Goal: Task Accomplishment & Management: Complete application form

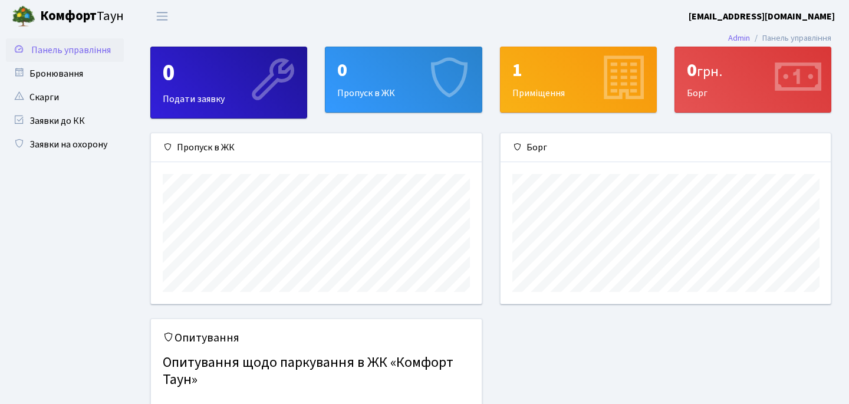
scroll to position [170, 330]
click at [47, 81] on link "Бронювання" at bounding box center [65, 74] width 118 height 24
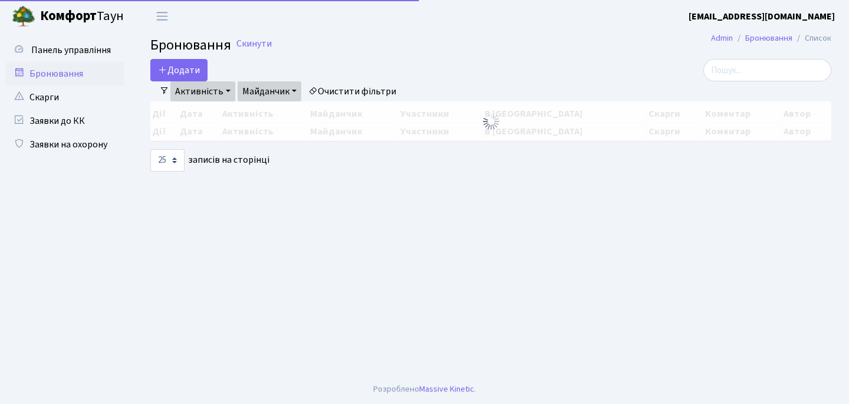
select select "25"
click at [173, 71] on button "Додати" at bounding box center [178, 70] width 57 height 22
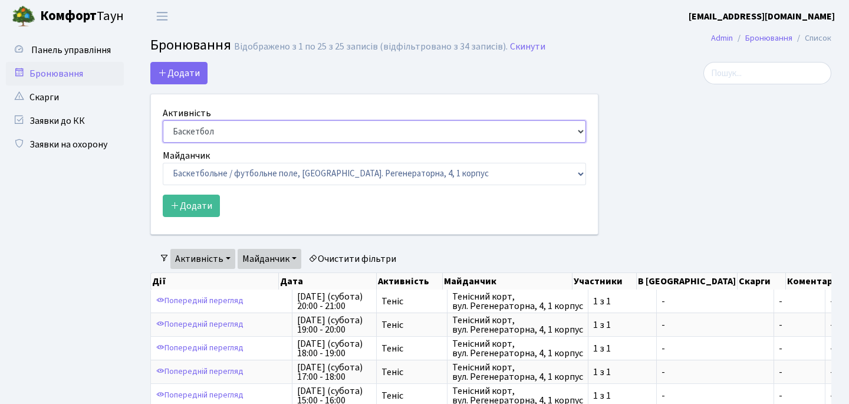
select select "1"
click at [261, 152] on div "Майданчик Баскетбольне / футбольне поле, Вул. Регенераторна, 4, 1 корпус Баскет…" at bounding box center [374, 167] width 423 height 37
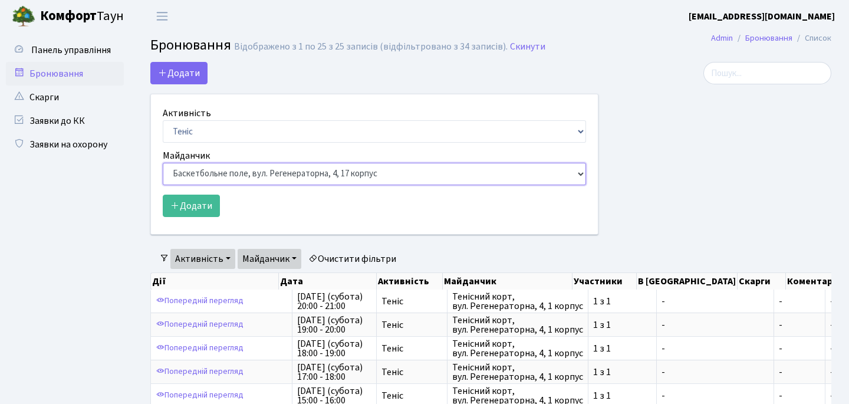
select select "1"
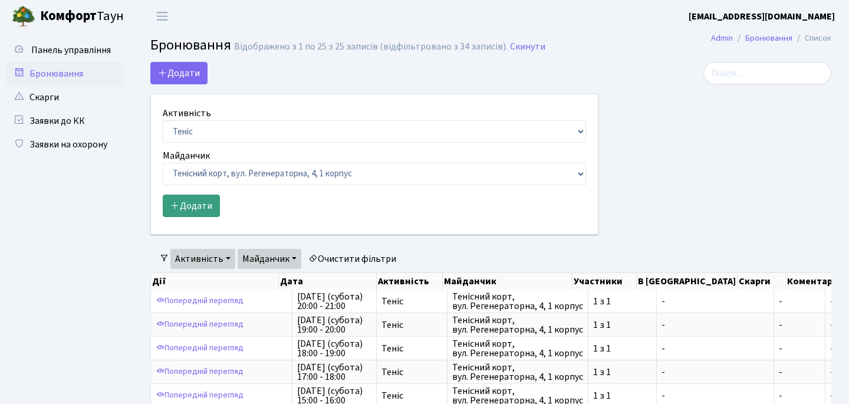
click at [193, 195] on button "Додати" at bounding box center [191, 206] width 57 height 22
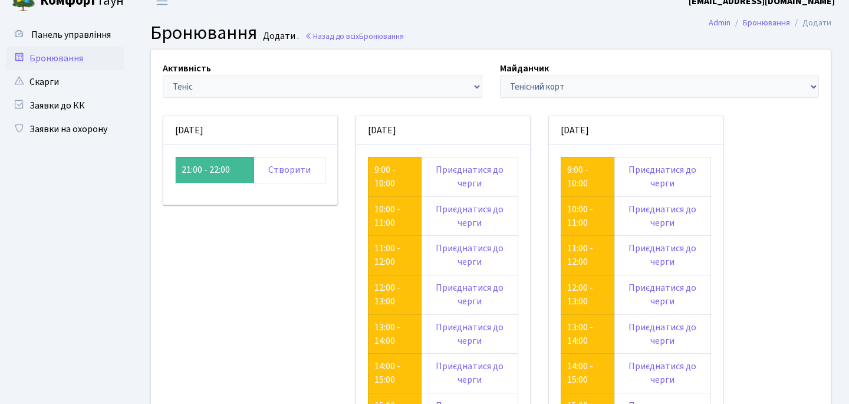
scroll to position [31, 0]
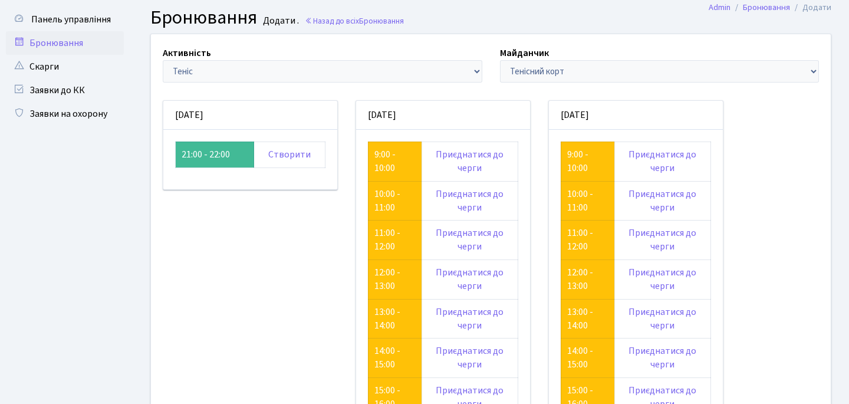
click at [229, 157] on td "21:00 - 22:00" at bounding box center [215, 154] width 78 height 26
click at [206, 156] on td "21:00 - 22:00" at bounding box center [215, 154] width 78 height 26
click at [292, 149] on link "Створити" at bounding box center [289, 154] width 42 height 13
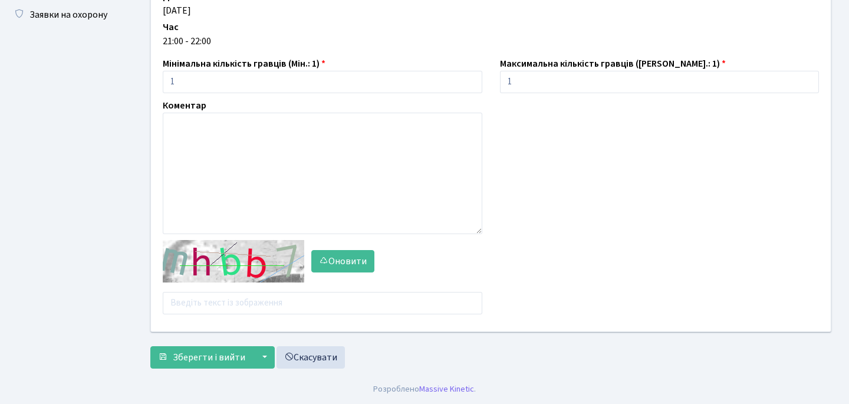
scroll to position [130, 0]
click at [220, 308] on input "text" at bounding box center [323, 303] width 320 height 22
type input "ы"
type input "egbzd"
click at [213, 358] on span "Зберегти і вийти" at bounding box center [209, 357] width 73 height 13
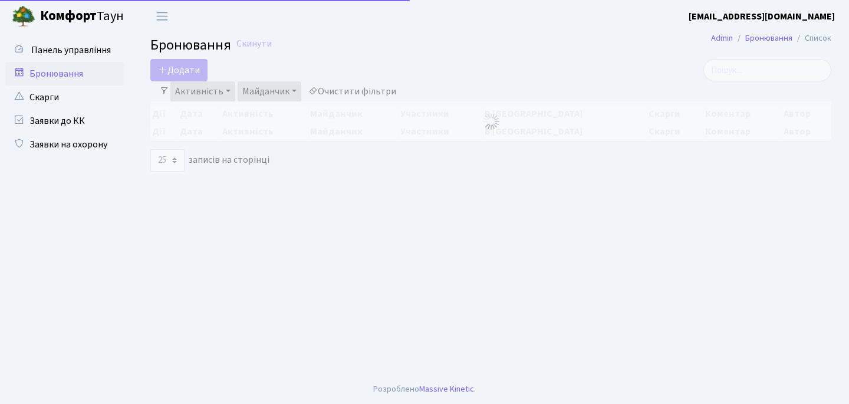
select select "25"
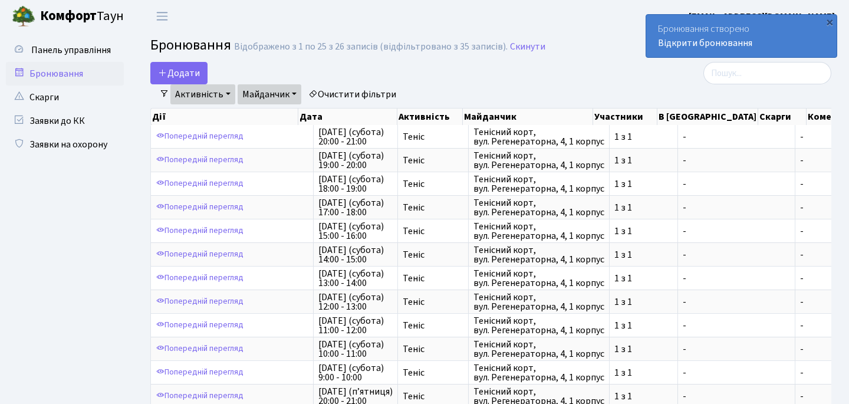
click at [55, 71] on link "Бронювання" at bounding box center [65, 74] width 118 height 24
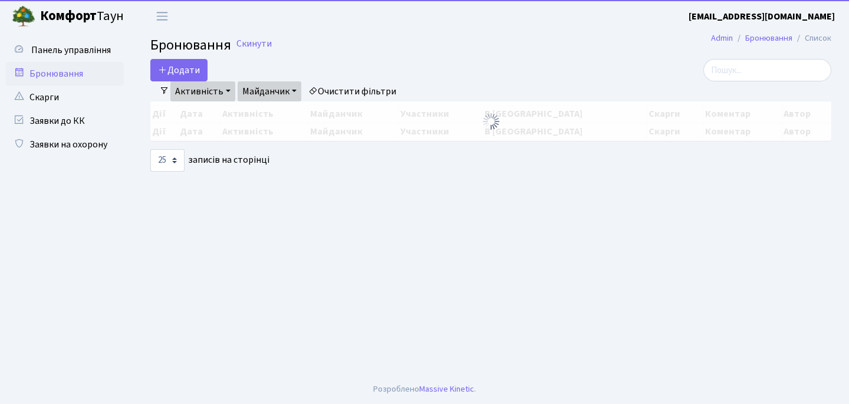
select select "25"
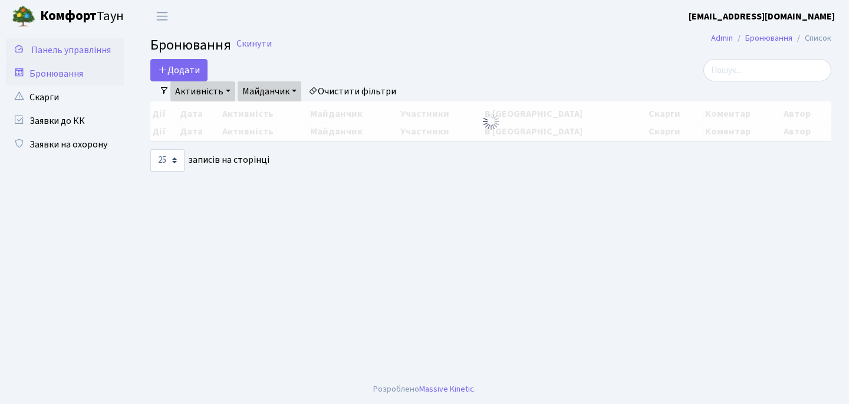
click at [70, 55] on span "Панель управління" at bounding box center [71, 50] width 80 height 13
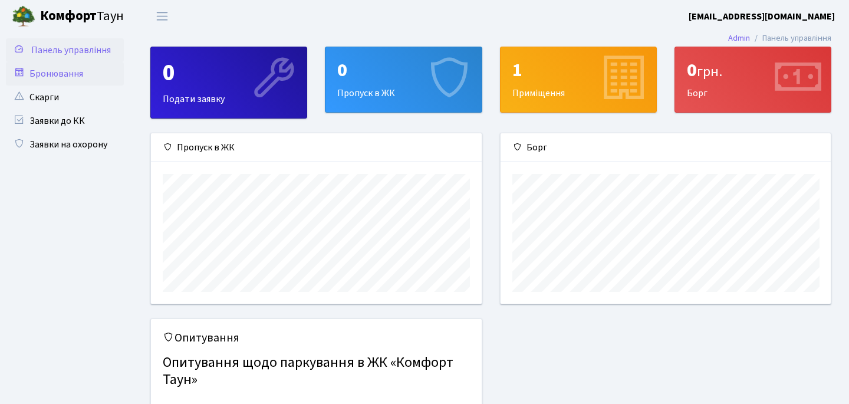
click at [67, 70] on link "Бронювання" at bounding box center [65, 74] width 118 height 24
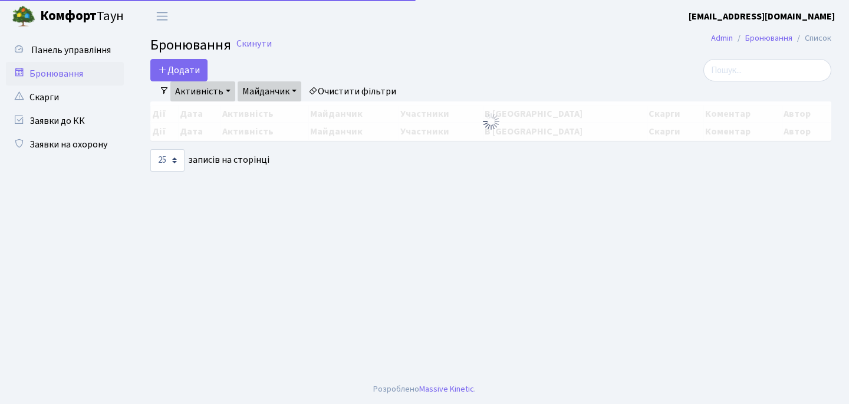
select select "25"
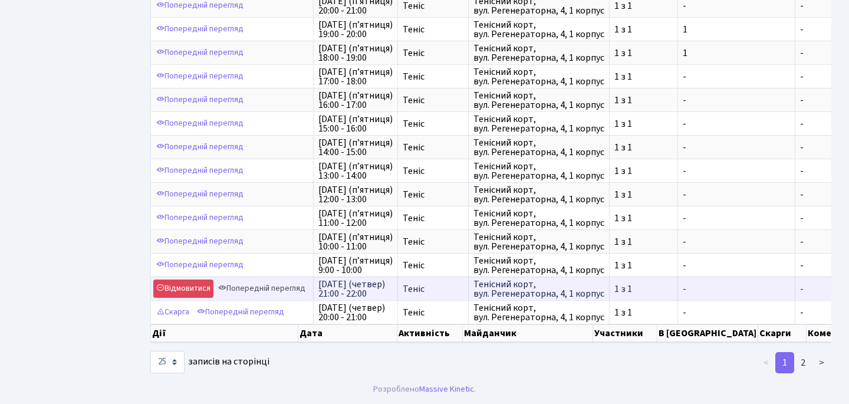
scroll to position [390, 0]
click at [245, 288] on link "Попередній перегляд" at bounding box center [261, 288] width 93 height 18
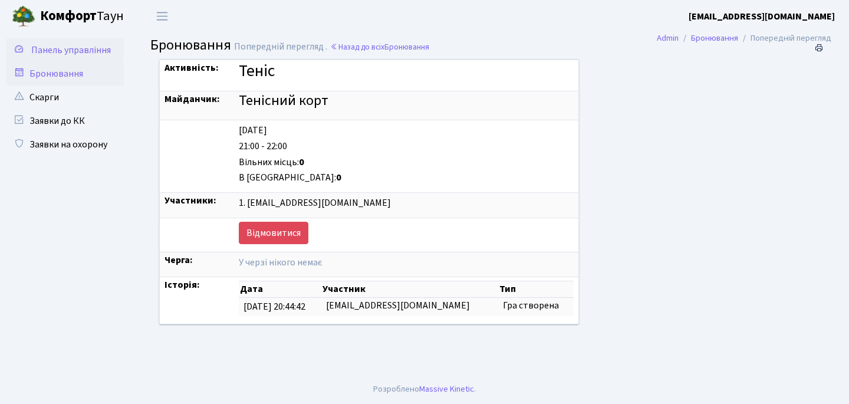
click at [62, 48] on span "Панель управління" at bounding box center [71, 50] width 80 height 13
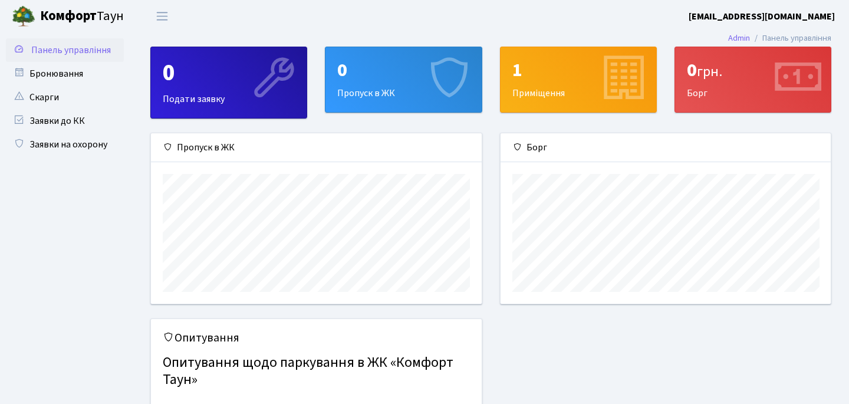
scroll to position [170, 330]
